Goal: Check status: Check status

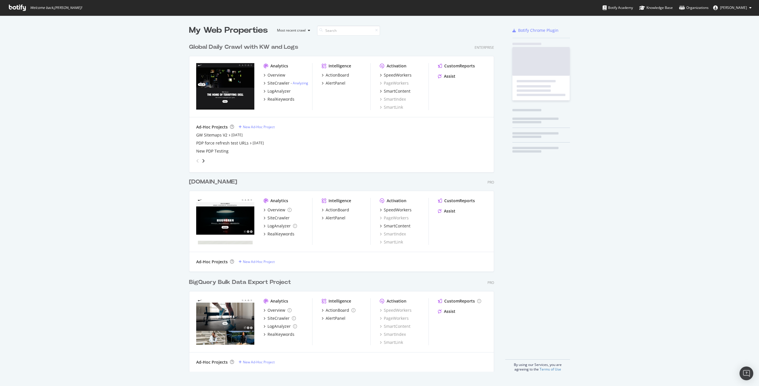
scroll to position [335, 310]
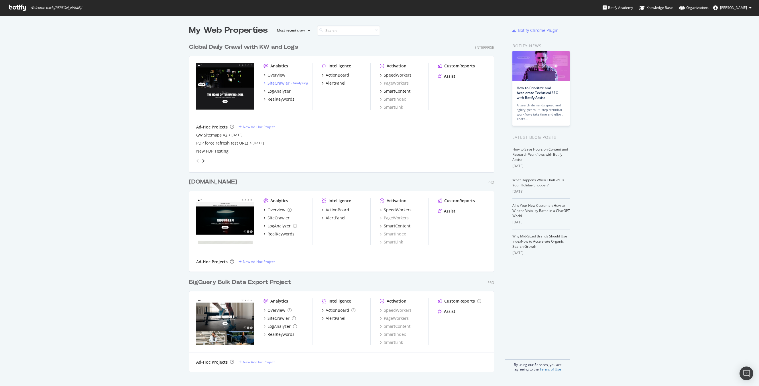
click at [280, 83] on div "SiteCrawler" at bounding box center [279, 83] width 22 height 6
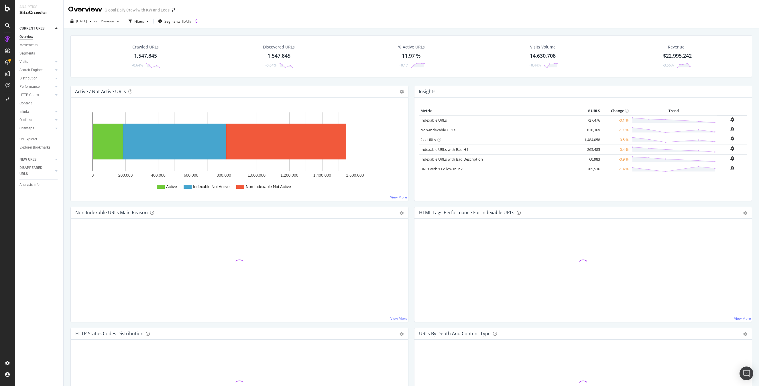
click at [434, 17] on div "[DATE] vs Previous Filters Segments [DATE]" at bounding box center [412, 22] width 696 height 11
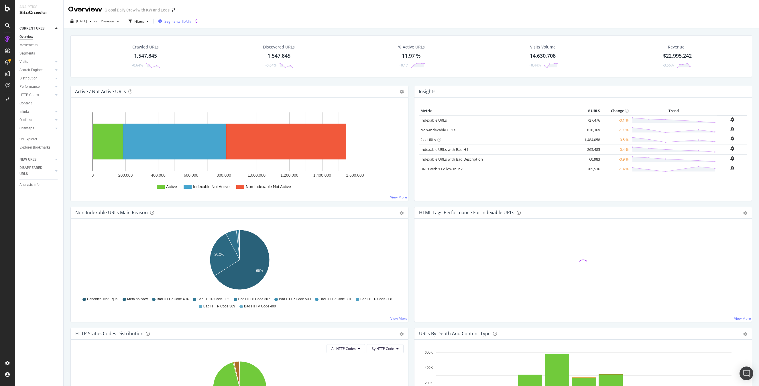
click at [193, 20] on div "[DATE]" at bounding box center [187, 21] width 10 height 5
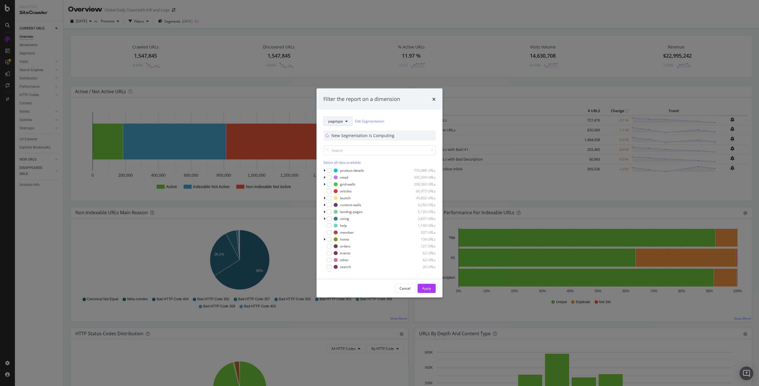
click at [333, 123] on button "pagetype" at bounding box center [337, 120] width 29 height 9
click at [338, 203] on span "brands" at bounding box center [349, 205] width 42 height 5
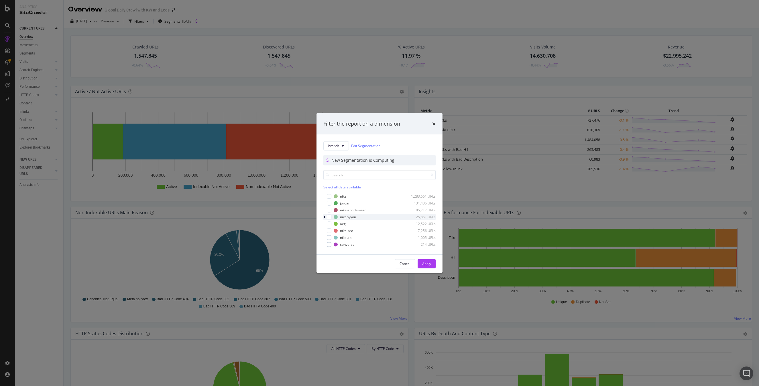
click at [325, 217] on icon "modal" at bounding box center [325, 216] width 2 height 3
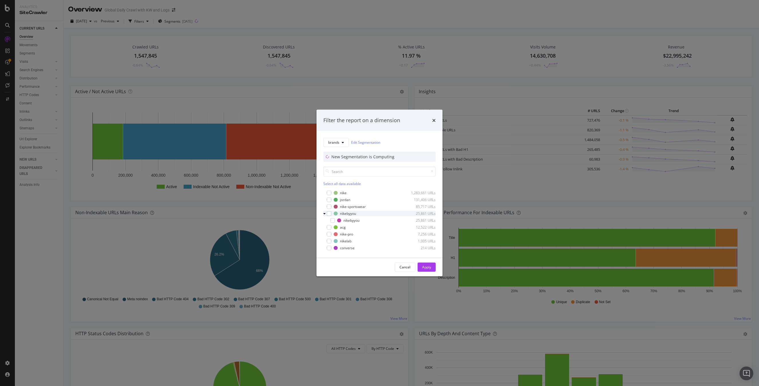
click at [325, 213] on icon "modal" at bounding box center [324, 212] width 2 height 3
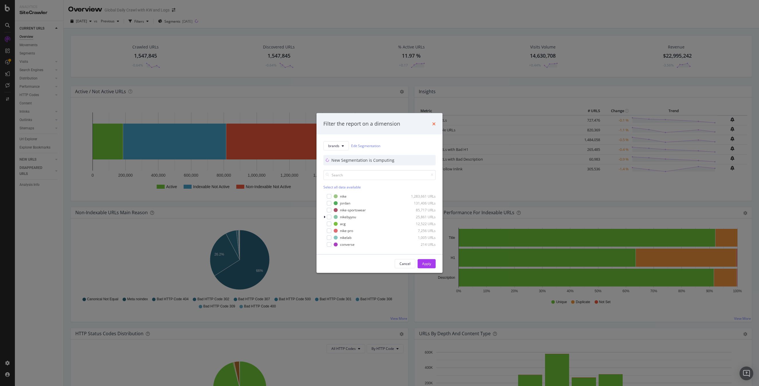
click at [435, 124] on icon "times" at bounding box center [433, 123] width 3 height 5
